Goal: Transaction & Acquisition: Download file/media

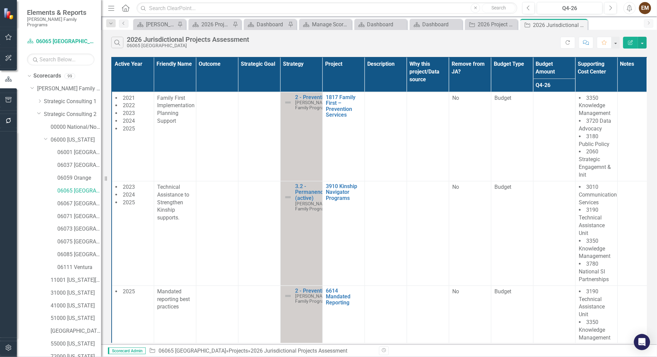
scroll to position [506, 0]
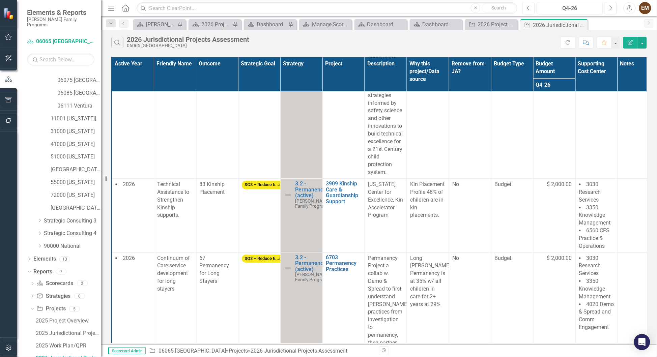
click at [53, 9] on span "Elements & Reports" at bounding box center [60, 12] width 67 height 8
click at [49, 15] on span "Elements & Reports" at bounding box center [60, 12] width 67 height 8
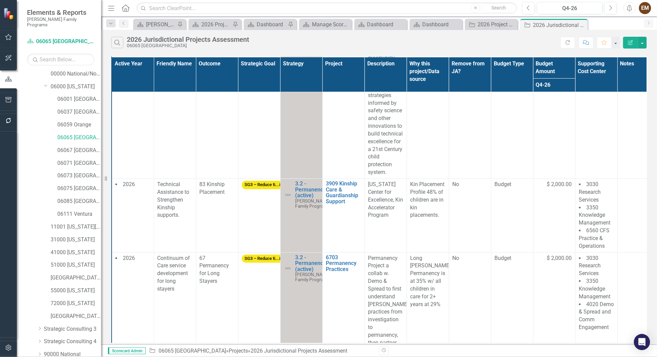
scroll to position [0, 0]
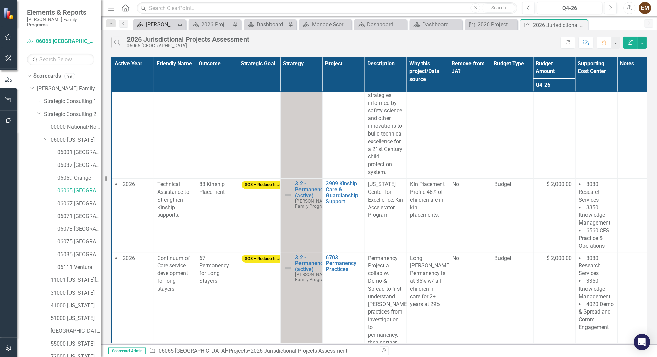
click at [155, 24] on div "[PERSON_NAME] Overview" at bounding box center [161, 24] width 30 height 8
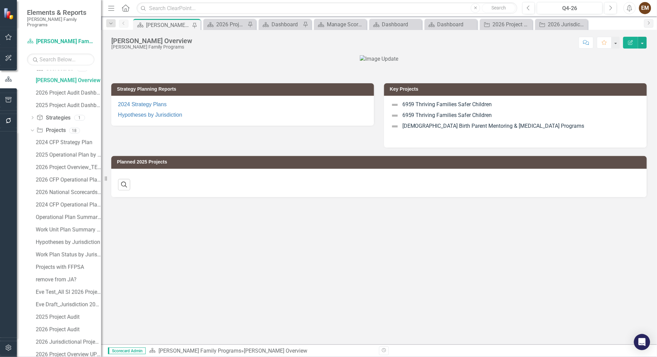
scroll to position [377, 0]
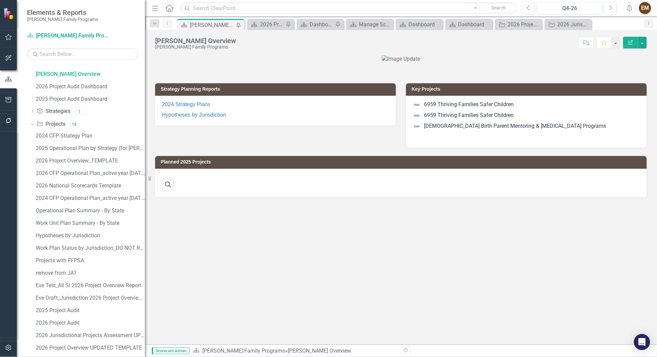
drag, startPoint x: 101, startPoint y: 150, endPoint x: 145, endPoint y: 154, distance: 44.1
click at [145, 154] on div "Resize" at bounding box center [147, 178] width 5 height 357
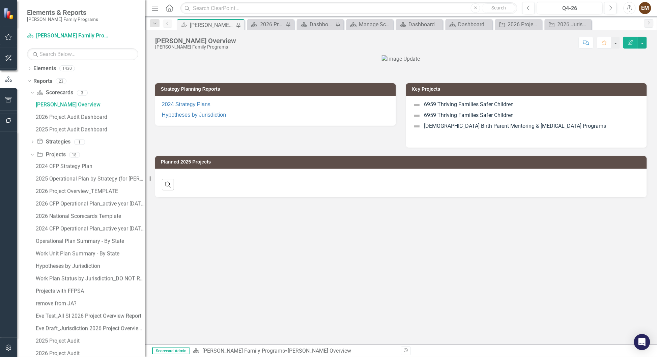
scroll to position [397, 0]
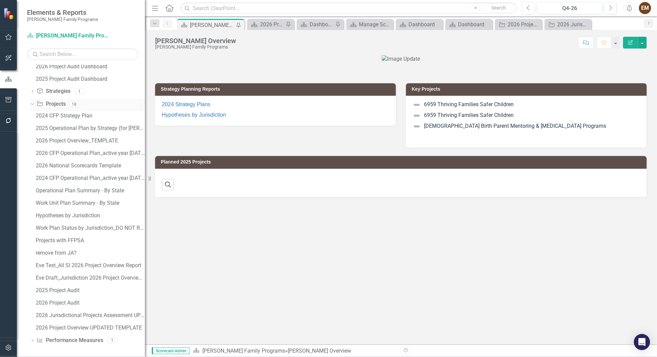
click at [53, 101] on link "Project Projects" at bounding box center [50, 105] width 29 height 8
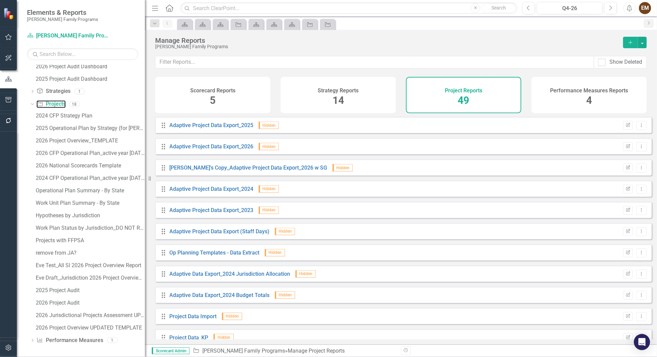
scroll to position [303, 0]
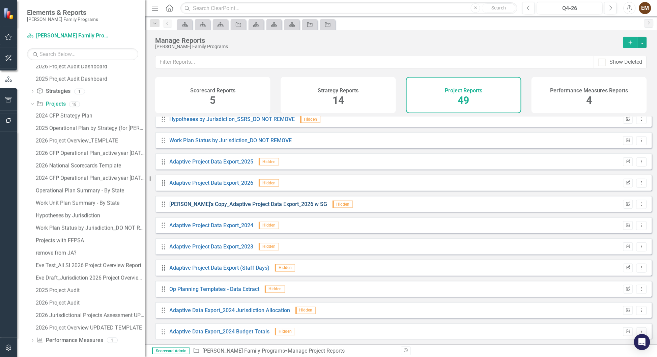
click at [264, 207] on link "[PERSON_NAME]'s Copy_Adaptive Project Data Export_2026 w SG" at bounding box center [249, 204] width 158 height 6
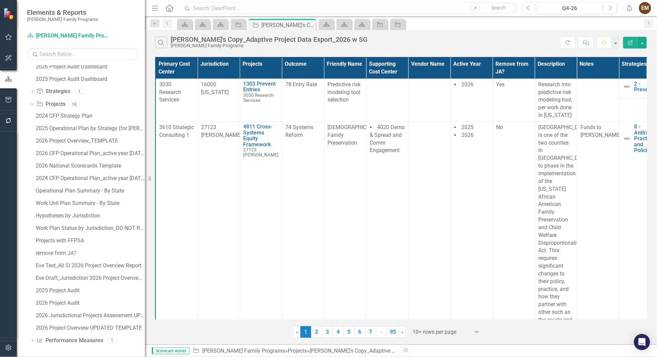
click at [249, 7] on input "text" at bounding box center [348, 8] width 337 height 12
type input "6924"
click at [488, 6] on link "Search" at bounding box center [499, 7] width 34 height 9
click at [159, 43] on icon "Search" at bounding box center [161, 42] width 7 height 6
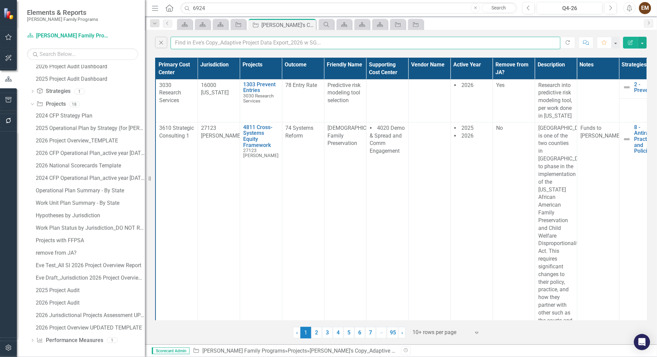
click at [243, 43] on input "text" at bounding box center [366, 43] width 390 height 12
type input "6924"
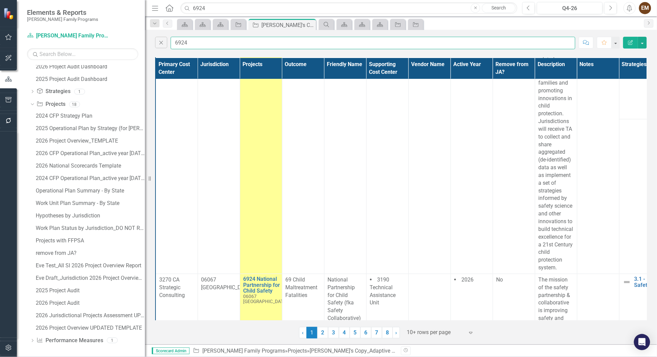
scroll to position [202, 0]
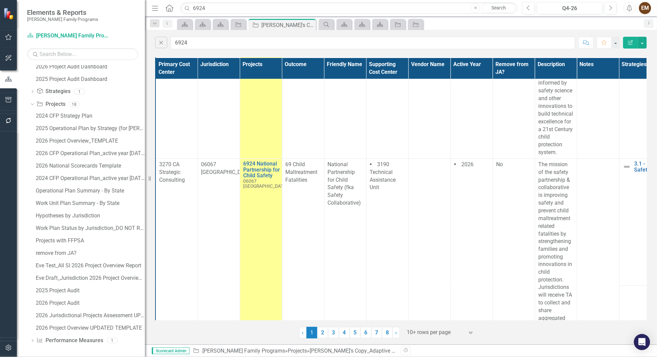
click at [470, 334] on icon at bounding box center [470, 333] width 3 height 2
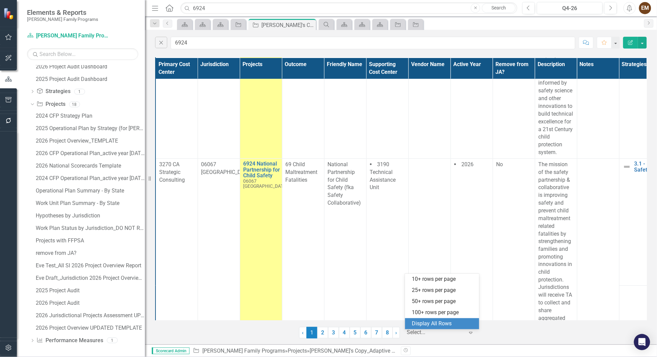
click at [447, 320] on div "Display All Rows" at bounding box center [443, 324] width 63 height 8
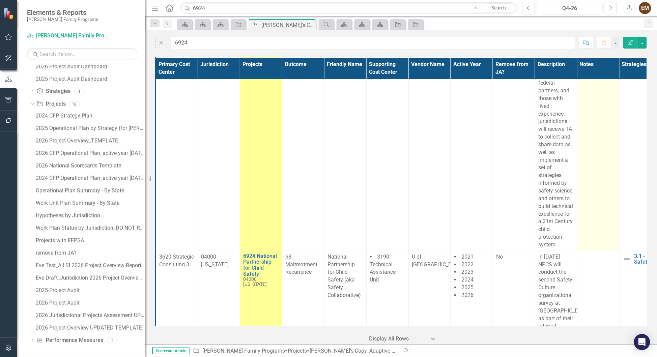
scroll to position [1670, 0]
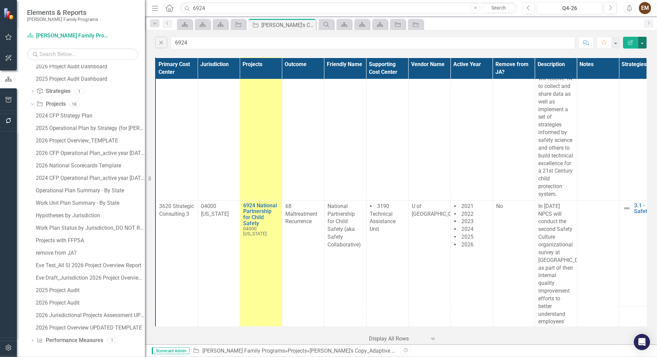
click at [644, 44] on button "button" at bounding box center [642, 43] width 9 height 12
click at [632, 85] on link "Excel Export to Excel" at bounding box center [620, 84] width 53 height 12
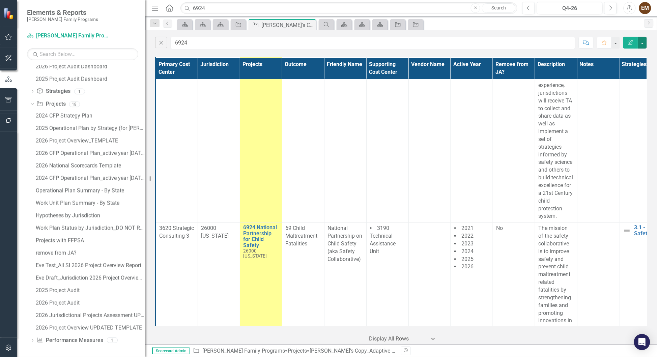
scroll to position [3238, 0]
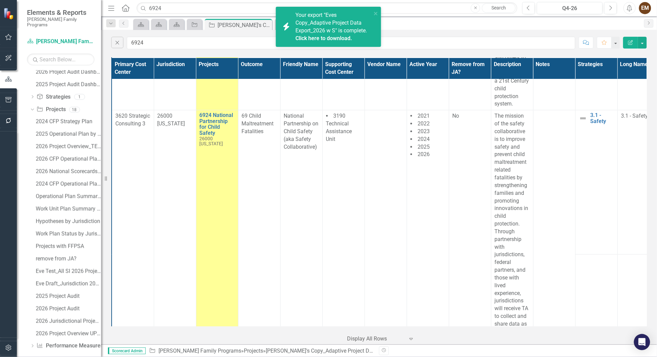
click at [342, 41] on link "Click here to download." at bounding box center [323, 38] width 57 height 6
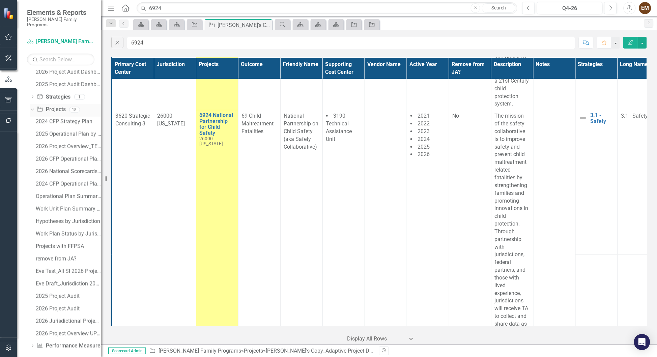
click at [33, 107] on icon "Dropdown" at bounding box center [32, 109] width 4 height 5
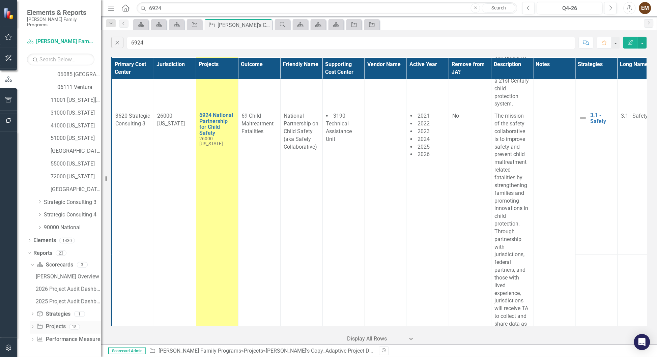
scroll to position [174, 0]
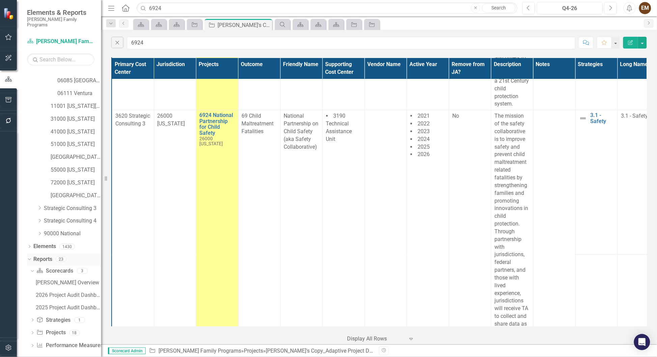
click at [29, 254] on div "Dropdown Reports 23" at bounding box center [64, 260] width 74 height 13
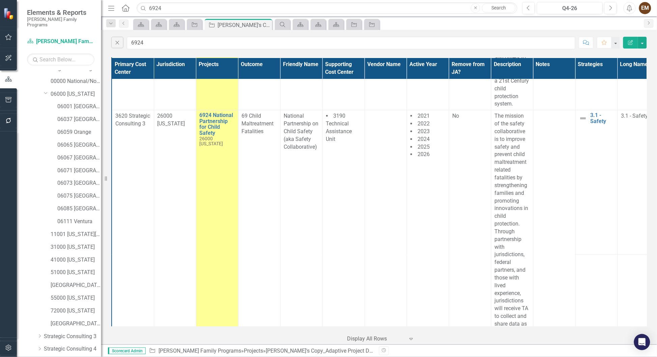
scroll to position [0, 0]
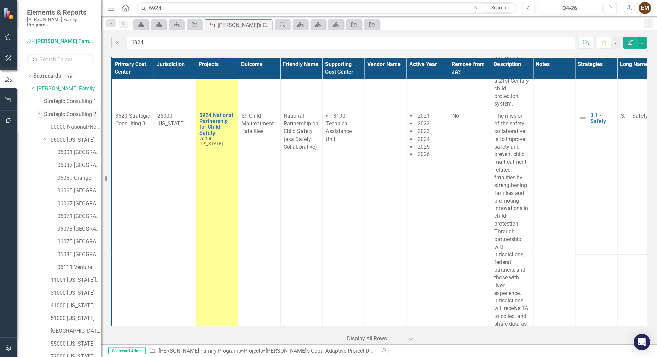
click at [36, 111] on div "Dropdown" at bounding box center [39, 113] width 6 height 5
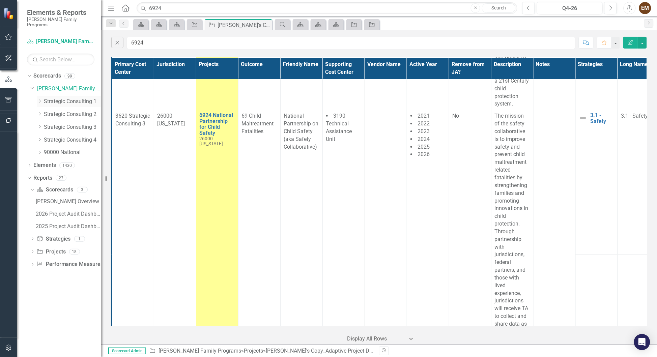
click at [39, 99] on icon "Dropdown" at bounding box center [39, 101] width 5 height 4
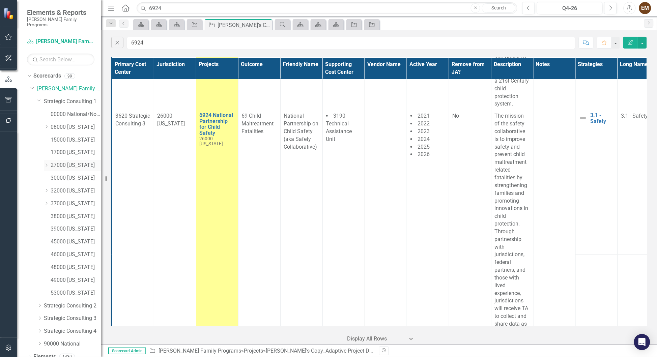
click at [46, 163] on icon "Dropdown" at bounding box center [46, 165] width 5 height 4
click at [46, 160] on div "Dropdown 27000 [US_STATE]" at bounding box center [72, 165] width 57 height 11
click at [46, 162] on icon "Dropdown" at bounding box center [46, 164] width 4 height 5
click at [45, 189] on icon "Dropdown" at bounding box center [46, 191] width 5 height 4
click at [64, 200] on link "32003 [PERSON_NAME]" at bounding box center [79, 204] width 44 height 8
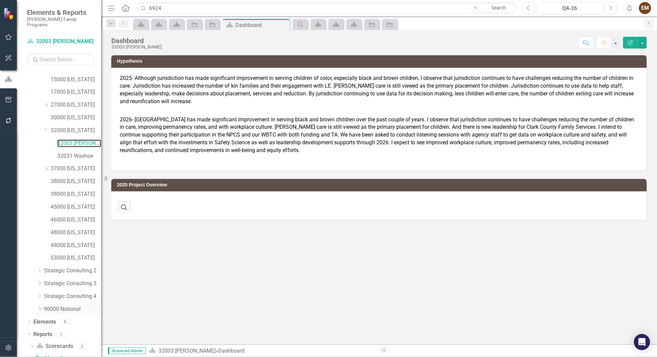
scroll to position [123, 0]
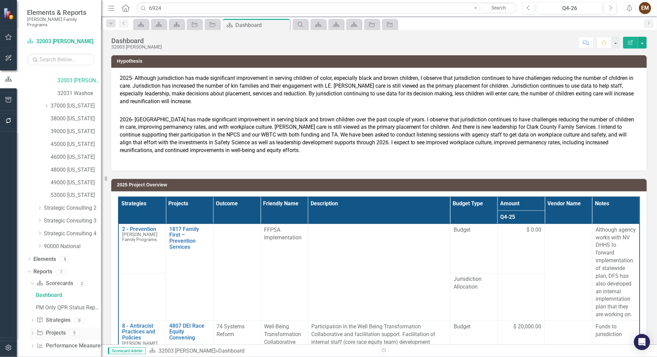
click at [33, 328] on div "Dropdown Project Projects 5" at bounding box center [65, 334] width 71 height 13
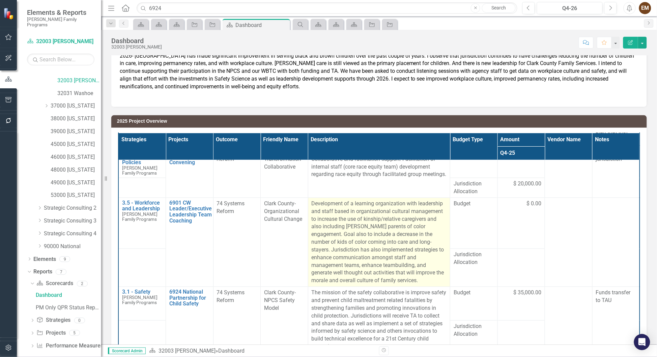
scroll to position [151, 0]
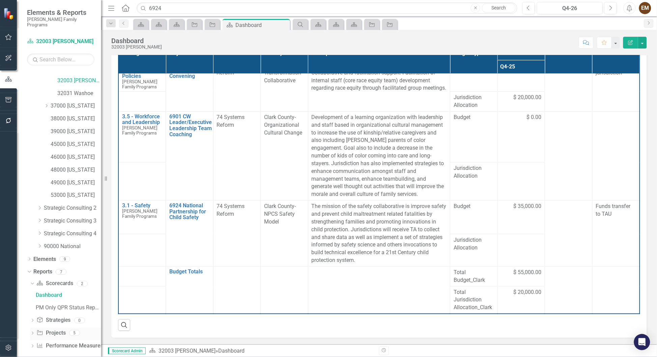
click at [32, 332] on icon "Dropdown" at bounding box center [32, 334] width 5 height 4
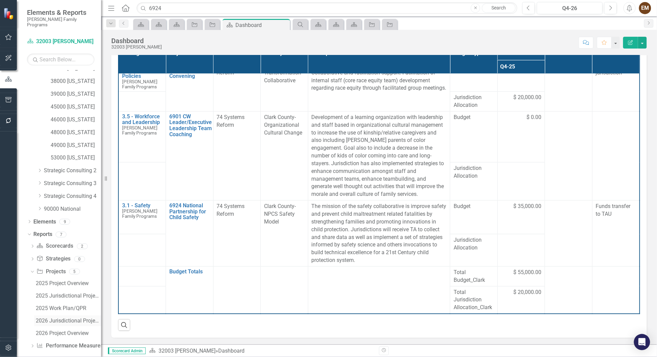
click at [79, 318] on div "2026 Jurisdictional Projects Assessment" at bounding box center [68, 321] width 65 height 6
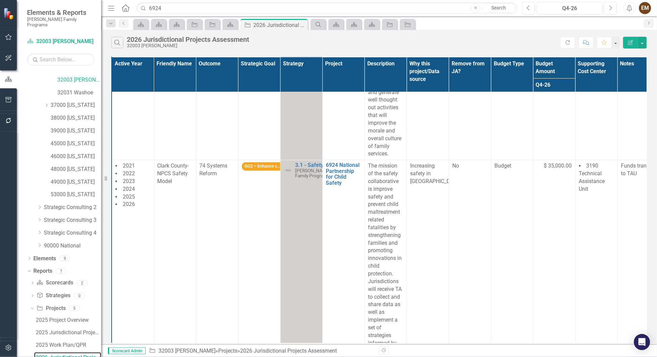
scroll to position [607, 0]
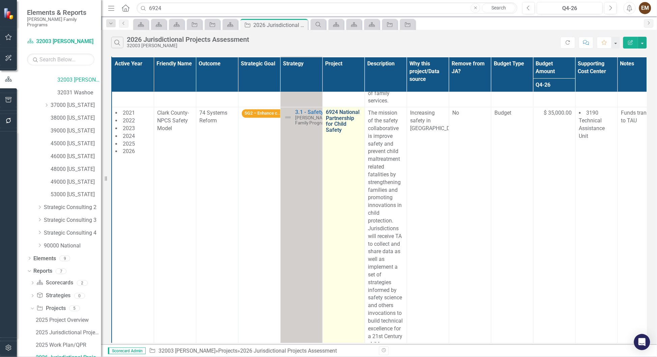
click at [349, 133] on link "6924 National Partnership for Child Safety" at bounding box center [343, 121] width 35 height 24
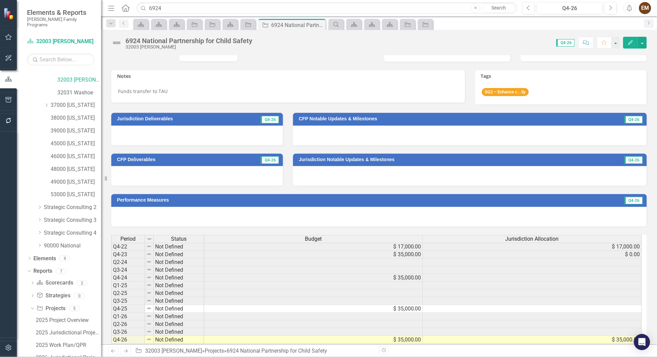
scroll to position [220, 0]
